Goal: Information Seeking & Learning: Learn about a topic

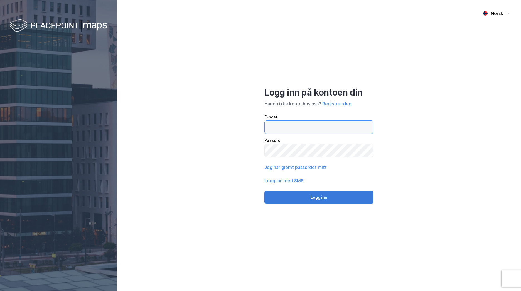
type input "[PERSON_NAME][EMAIL_ADDRESS][DOMAIN_NAME]"
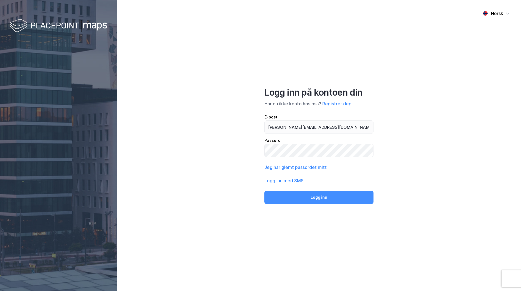
click at [307, 194] on button "Logg inn" at bounding box center [318, 196] width 109 height 13
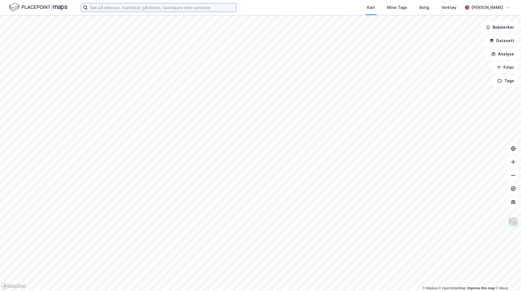
click at [215, 9] on input at bounding box center [162, 7] width 149 height 8
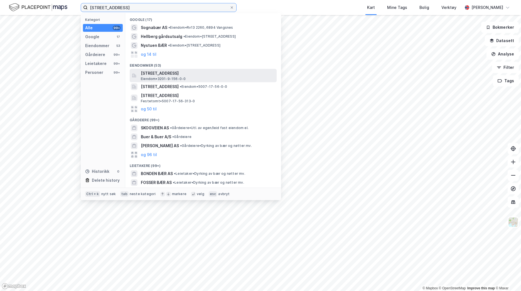
type input "[STREET_ADDRESS]"
click at [163, 74] on span "[STREET_ADDRESS]" at bounding box center [208, 73] width 134 height 7
